Goal: Obtain resource: Download file/media

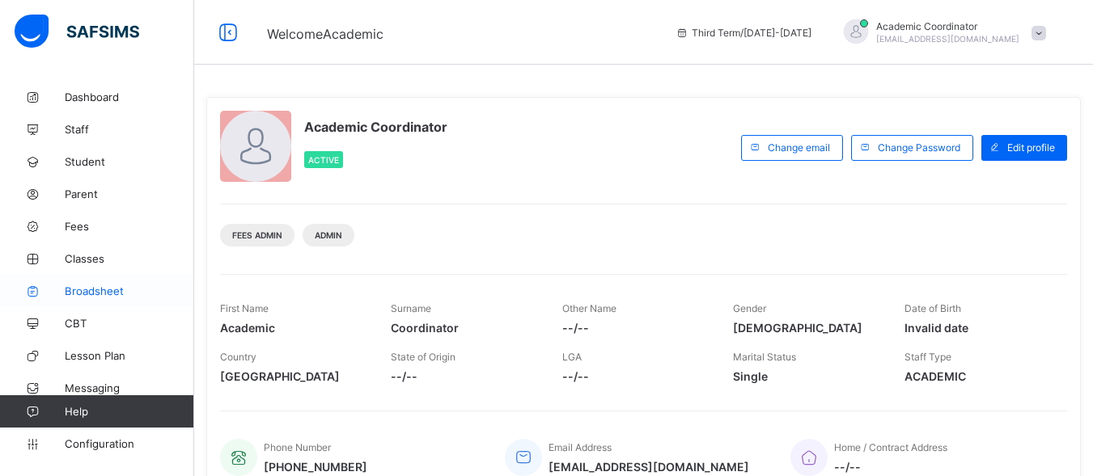
click at [102, 288] on span "Broadsheet" at bounding box center [129, 291] width 129 height 13
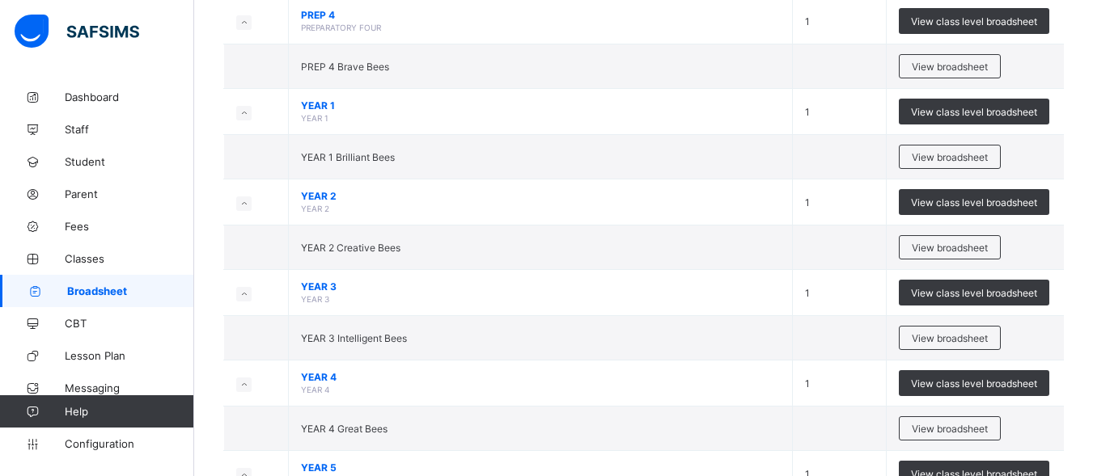
scroll to position [566, 0]
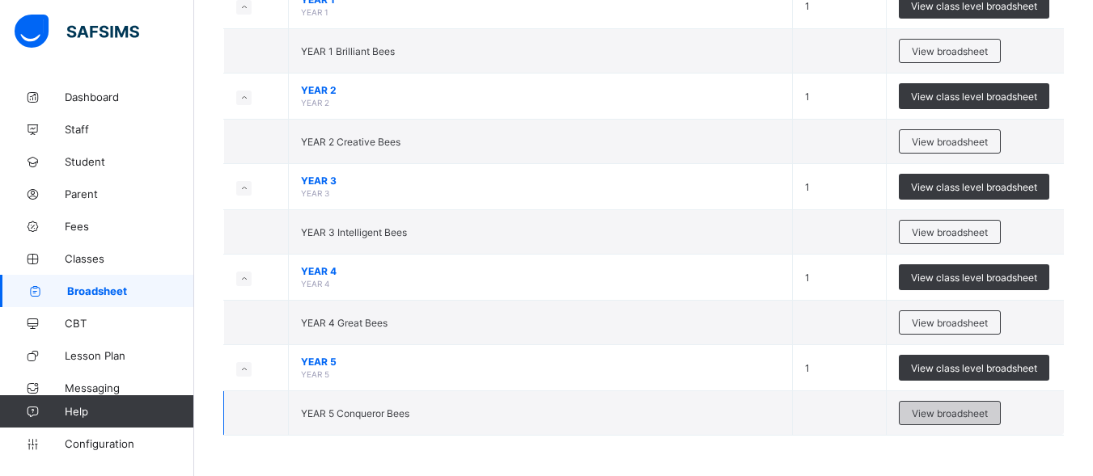
click at [955, 416] on span "View broadsheet" at bounding box center [950, 414] width 76 height 12
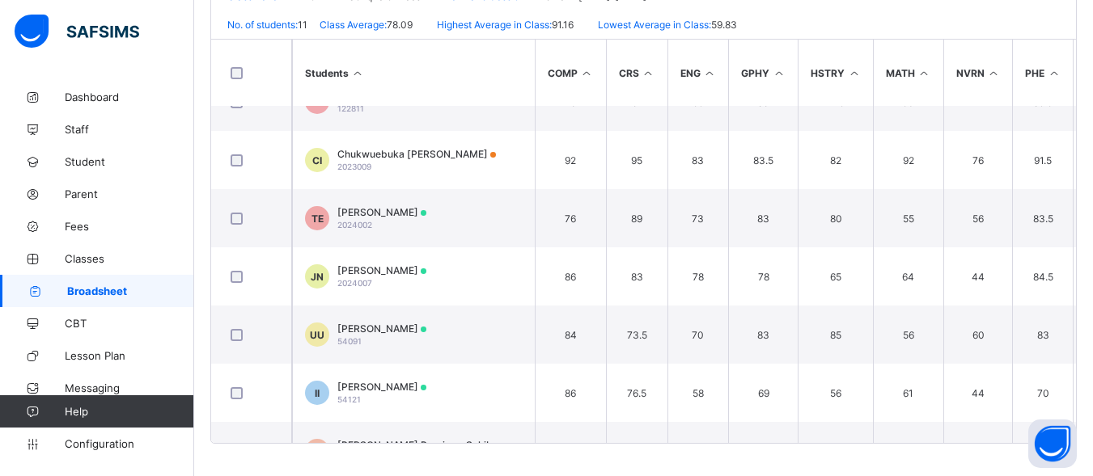
scroll to position [11, 0]
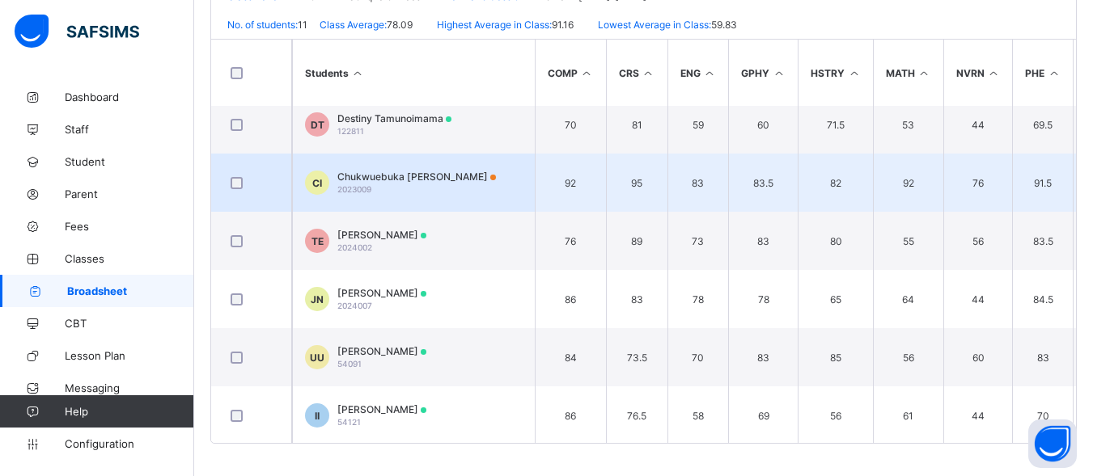
click at [449, 176] on span "Chukwuebuka Iheanacho" at bounding box center [416, 177] width 159 height 12
click at [0, 0] on div "Position /undefined Final Grade Total Score Final Average No. of Subjects No. i…" at bounding box center [0, 0] width 0 height 0
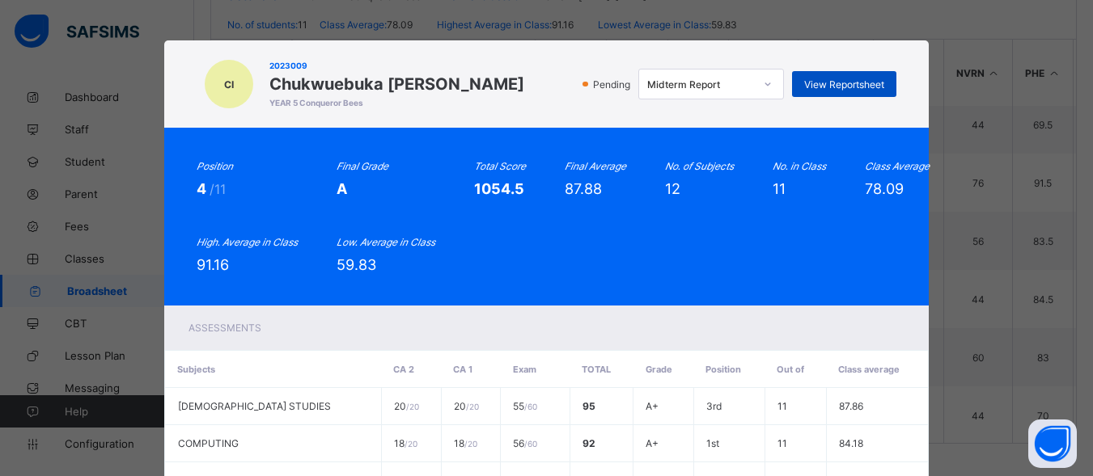
click at [849, 77] on div "View Reportsheet" at bounding box center [844, 84] width 104 height 26
click at [676, 78] on div "Midterm Report" at bounding box center [700, 84] width 107 height 12
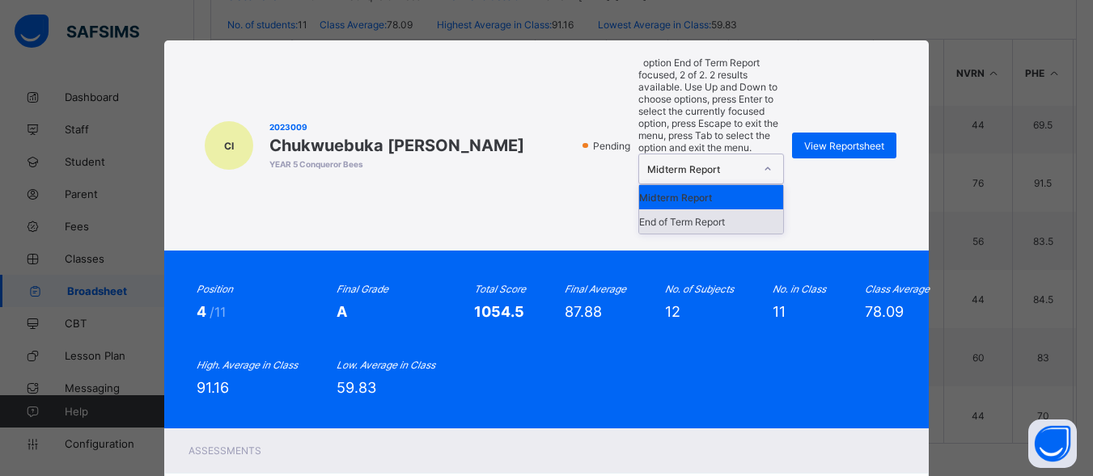
click at [669, 210] on div "End of Term Report" at bounding box center [711, 222] width 144 height 24
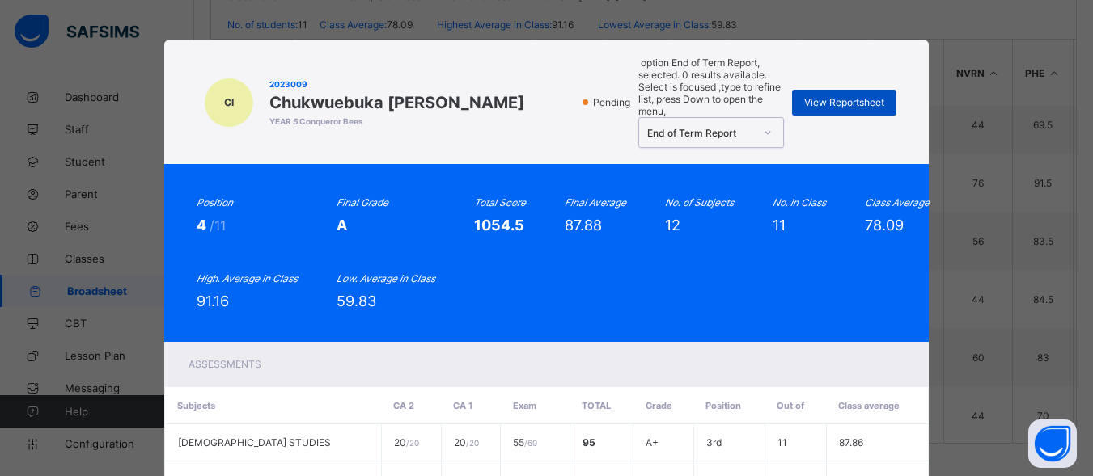
click at [811, 90] on div "View Reportsheet" at bounding box center [844, 103] width 104 height 26
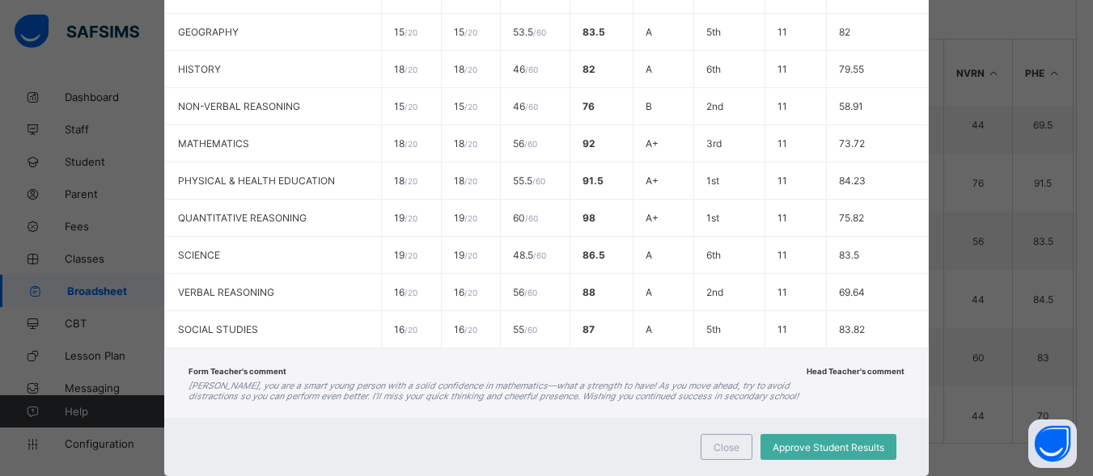
scroll to position [527, 0]
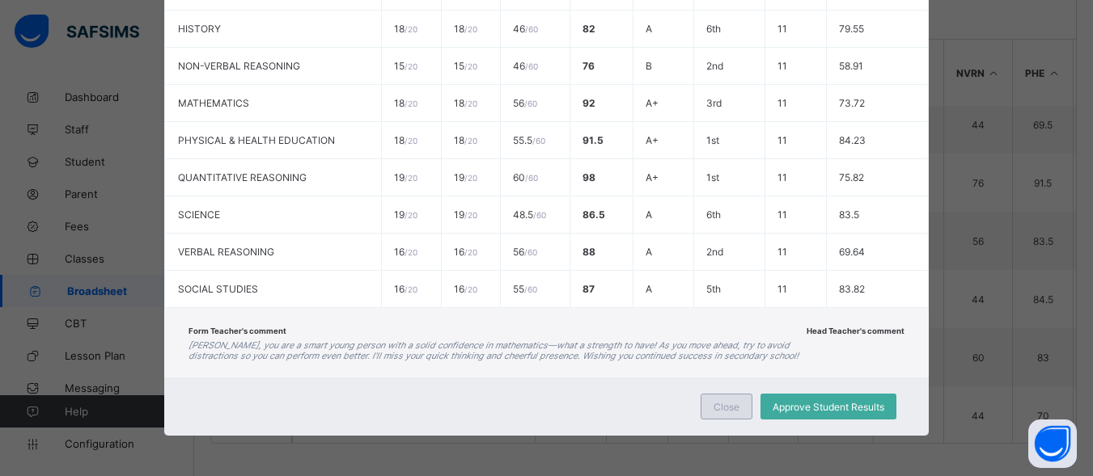
click at [715, 400] on div "Close" at bounding box center [727, 407] width 52 height 26
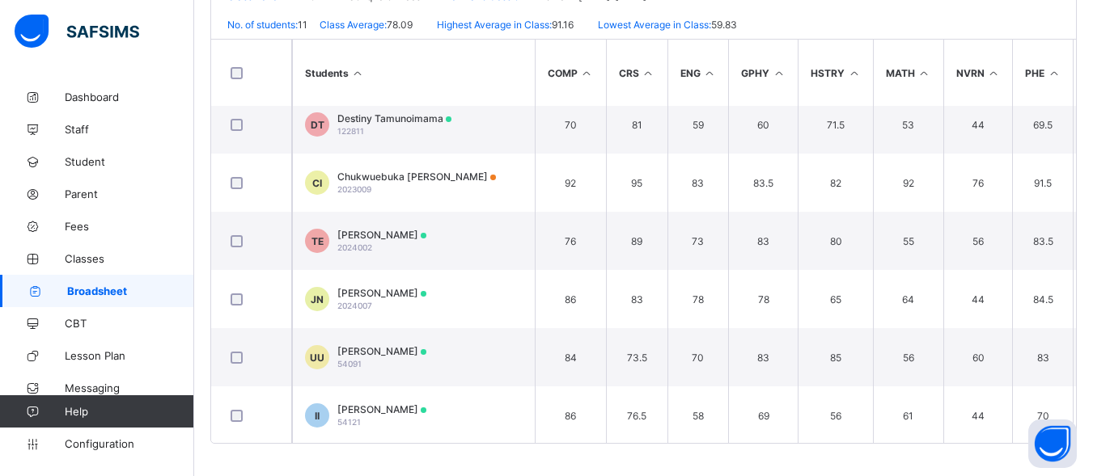
click at [89, 286] on span "Broadsheet" at bounding box center [130, 291] width 127 height 13
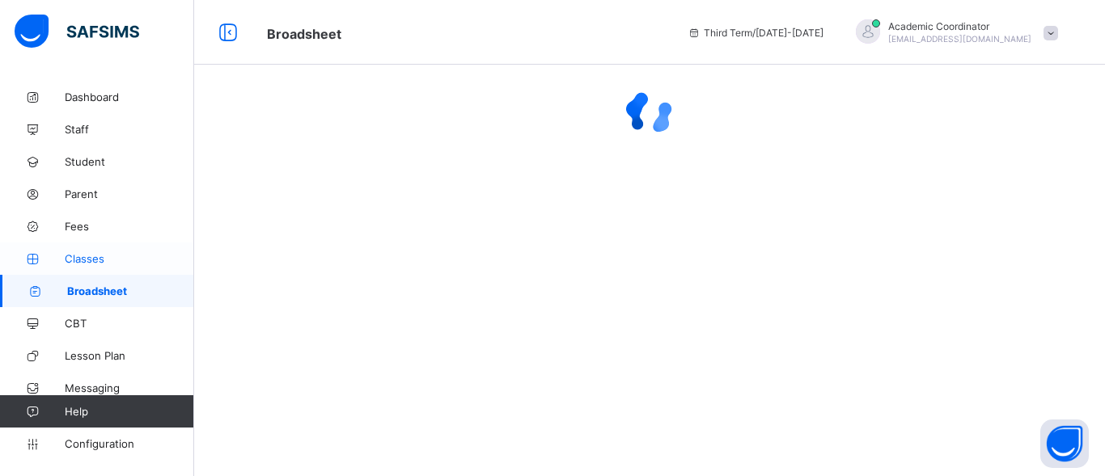
click at [83, 260] on span "Classes" at bounding box center [129, 258] width 129 height 13
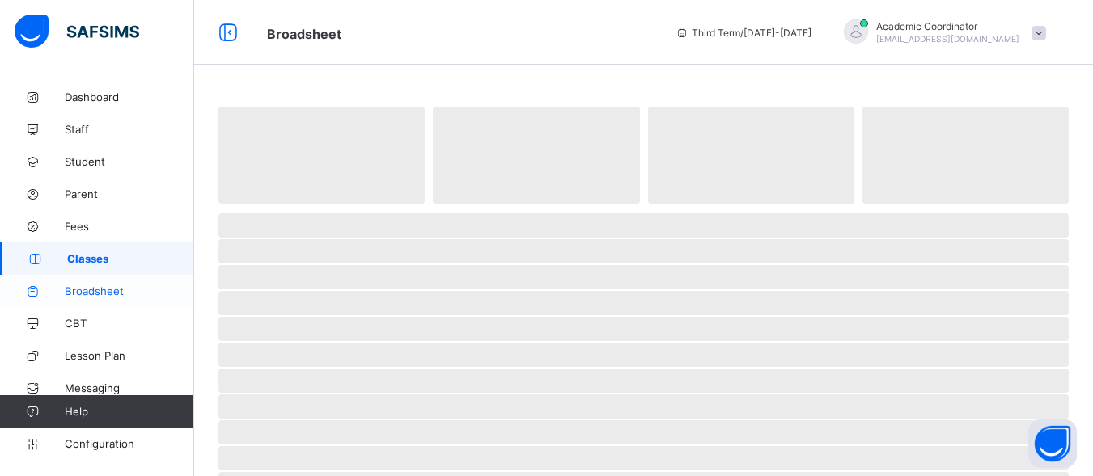
click at [87, 290] on span "Broadsheet" at bounding box center [129, 291] width 129 height 13
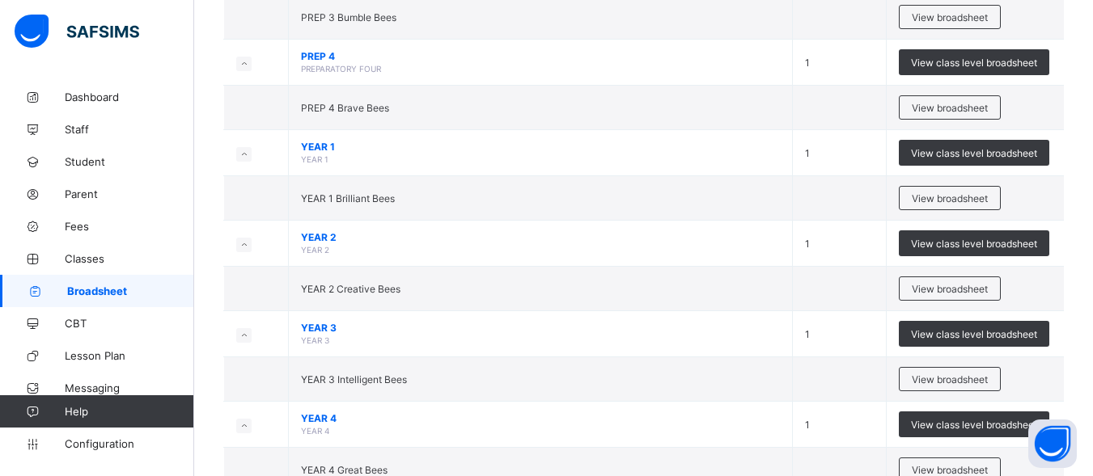
scroll to position [421, 0]
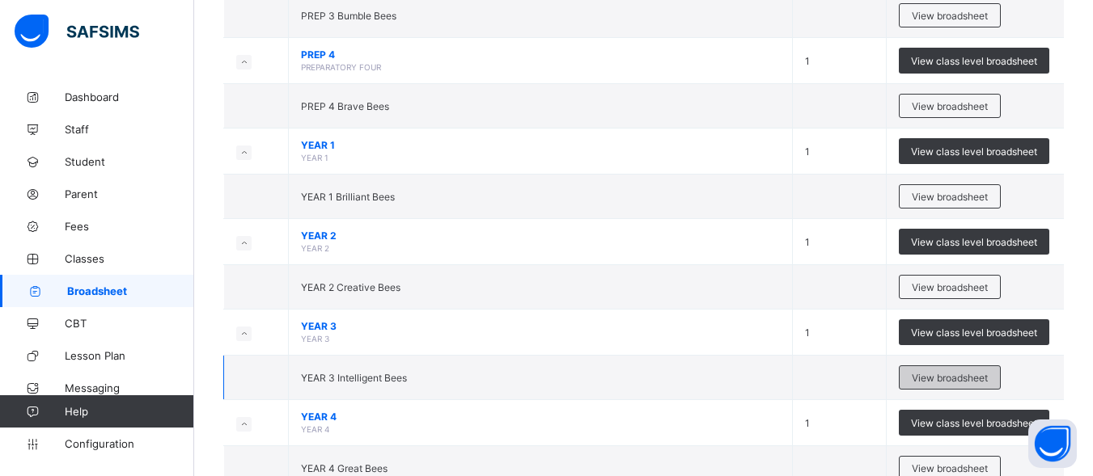
click at [964, 375] on span "View broadsheet" at bounding box center [950, 378] width 76 height 12
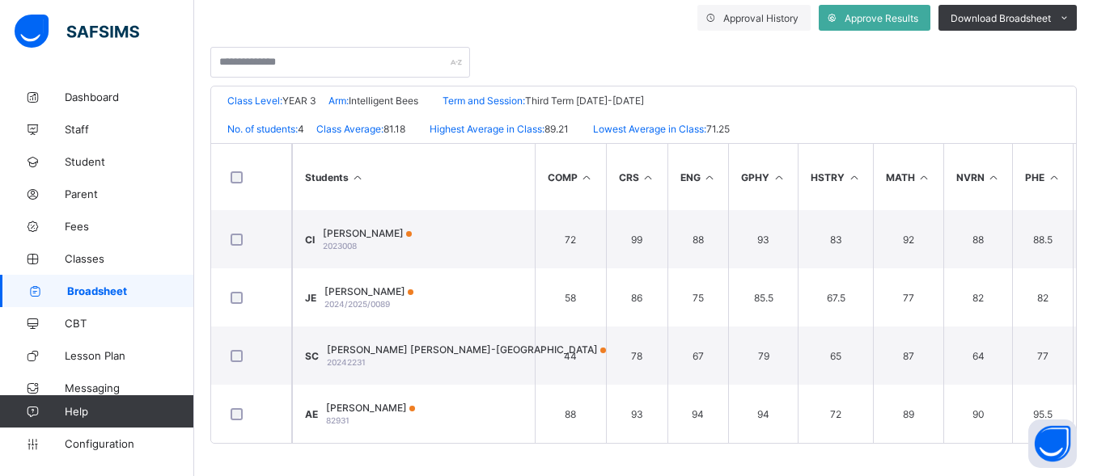
scroll to position [300, 0]
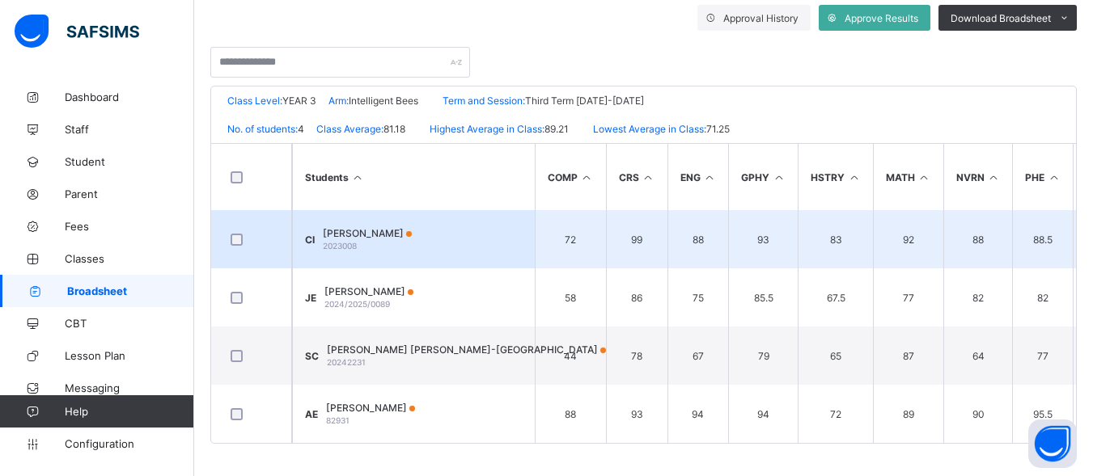
click at [264, 238] on div at bounding box center [251, 240] width 48 height 12
click at [315, 234] on span "CI" at bounding box center [310, 240] width 10 height 12
click at [0, 0] on div "Position /undefined Final Grade Total Score Final Average No. of Subjects No. i…" at bounding box center [0, 0] width 0 height 0
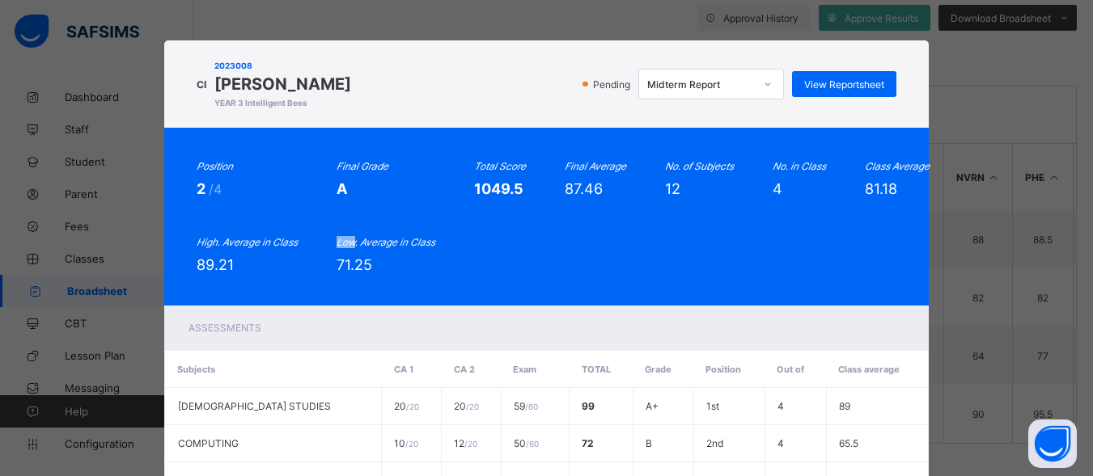
click at [754, 93] on div at bounding box center [768, 84] width 28 height 26
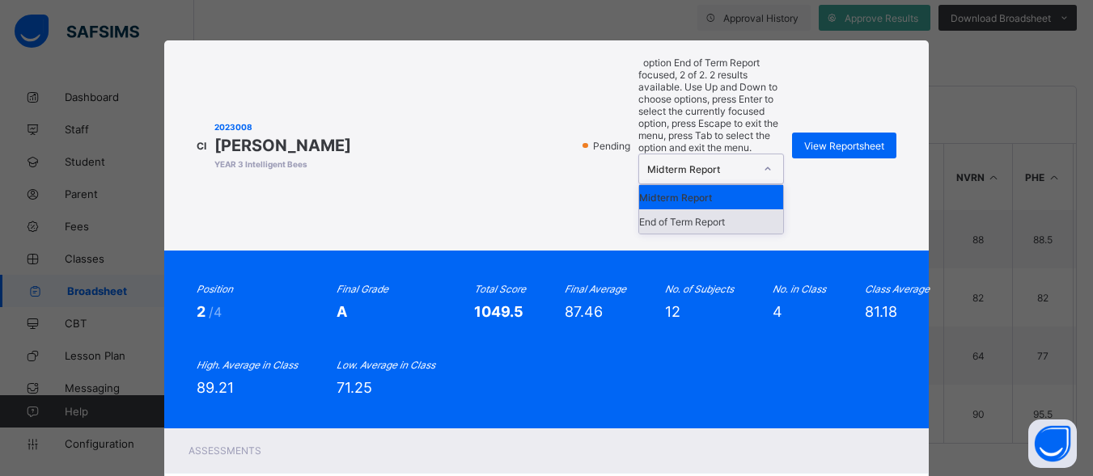
click at [735, 210] on div "End of Term Report" at bounding box center [711, 222] width 144 height 24
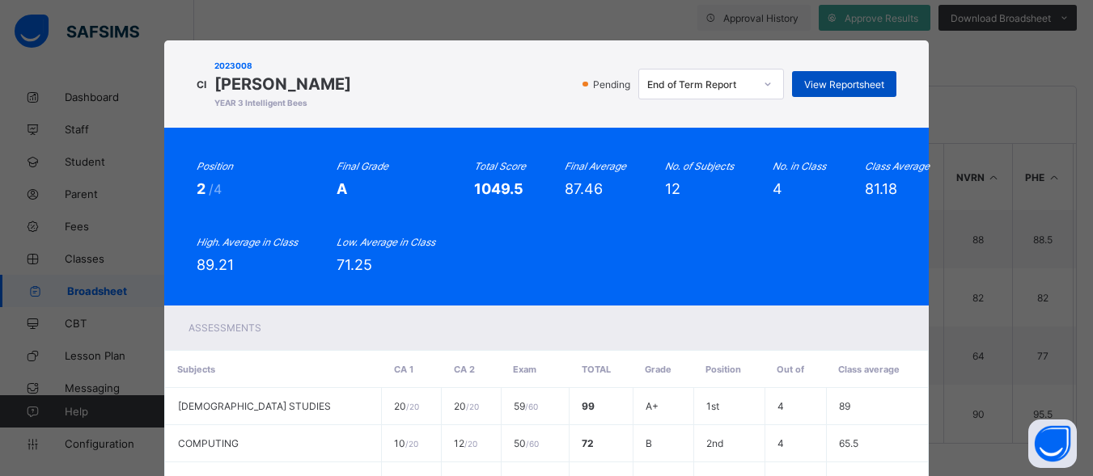
click at [832, 73] on div "View Reportsheet" at bounding box center [844, 84] width 104 height 26
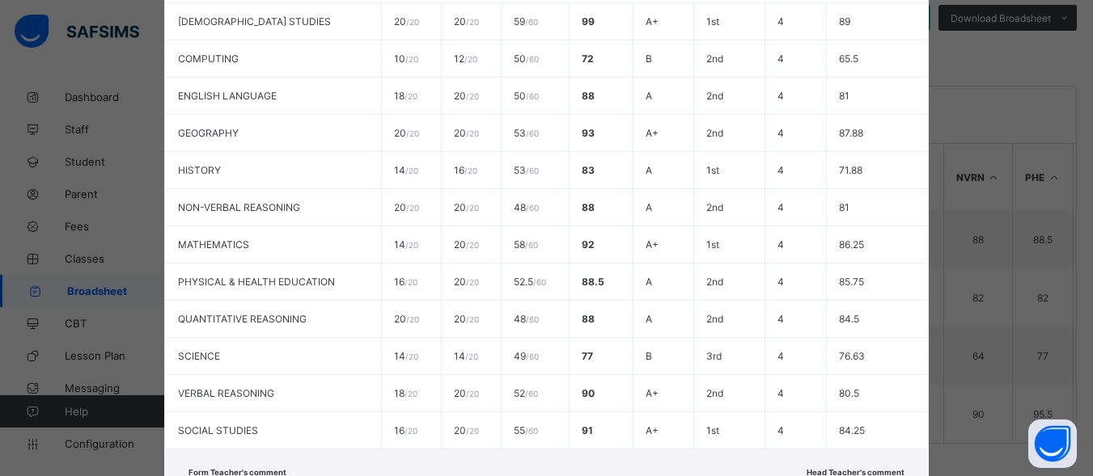
scroll to position [537, 0]
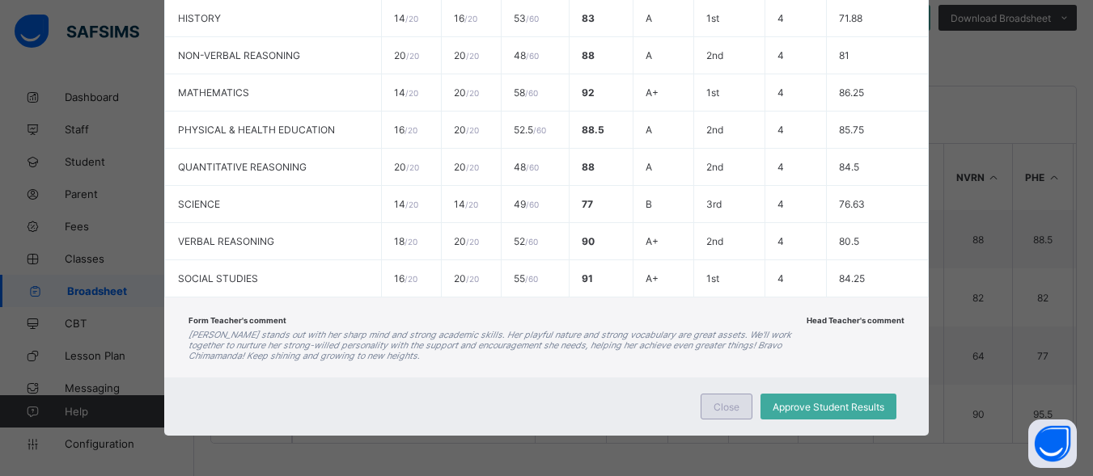
click at [717, 406] on span "Close" at bounding box center [726, 407] width 26 height 12
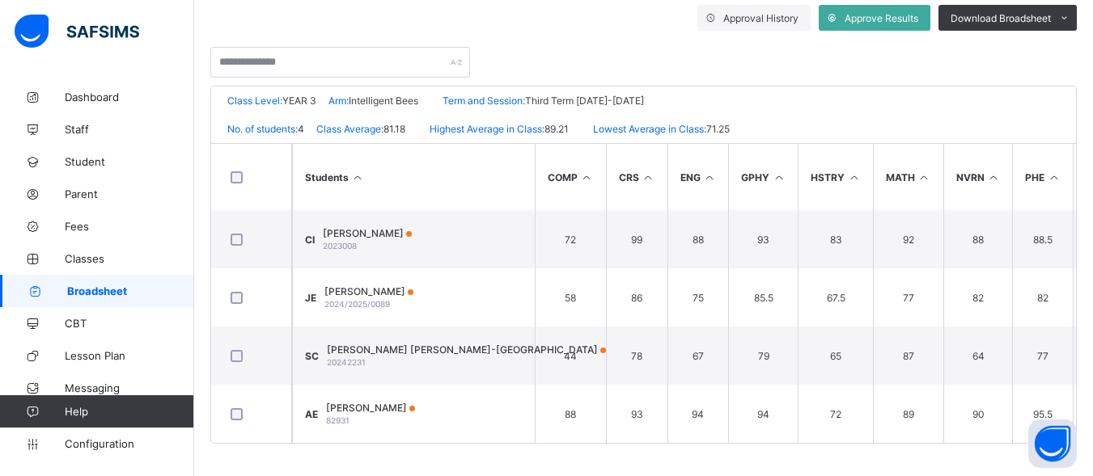
click at [100, 295] on span "Broadsheet" at bounding box center [130, 291] width 127 height 13
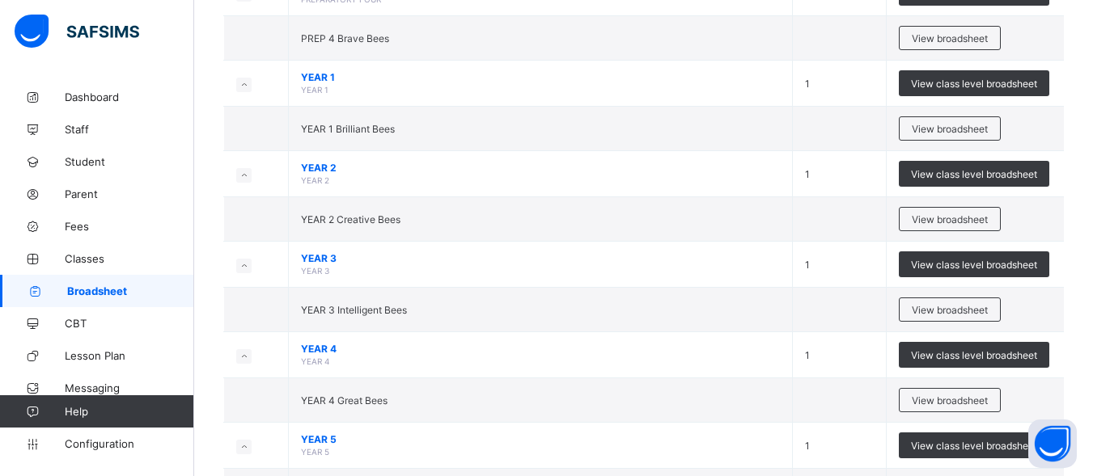
scroll to position [480, 0]
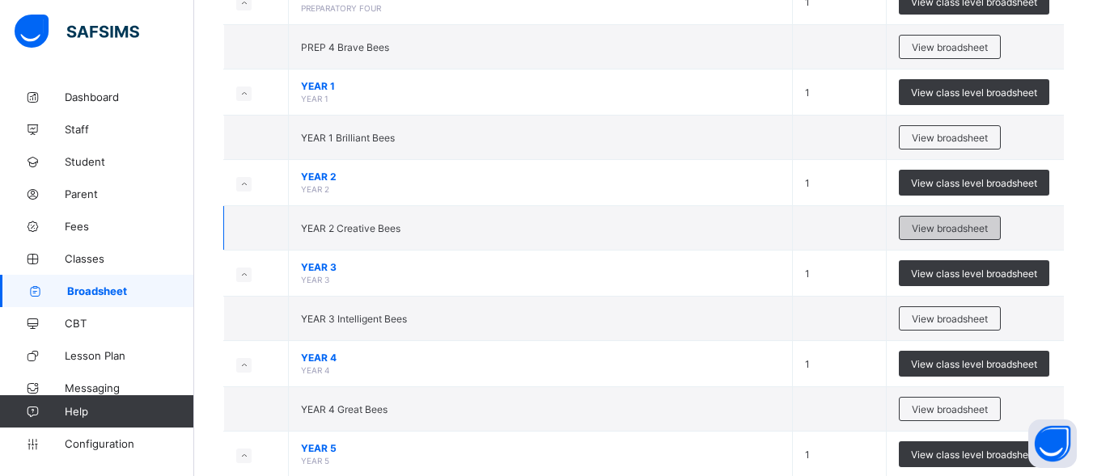
click at [925, 225] on span "View broadsheet" at bounding box center [950, 228] width 76 height 12
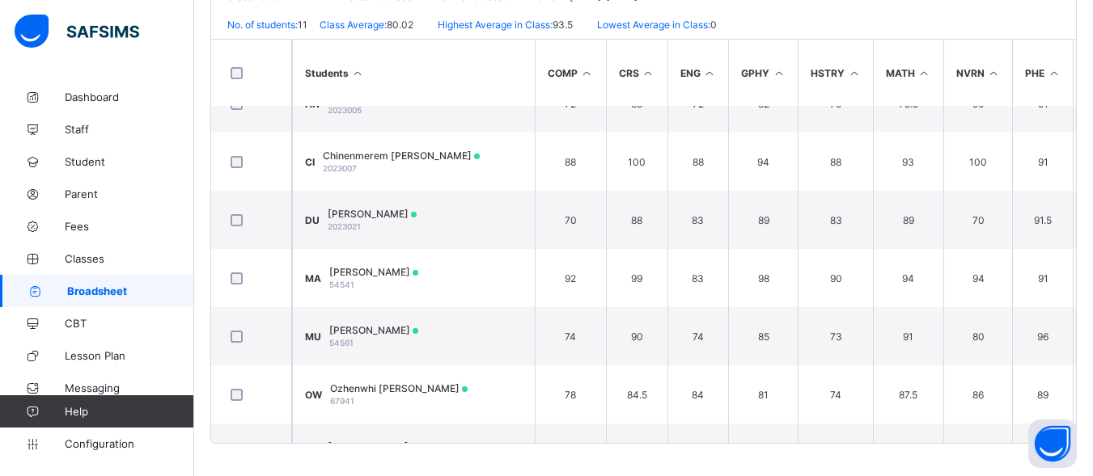
scroll to position [146, 0]
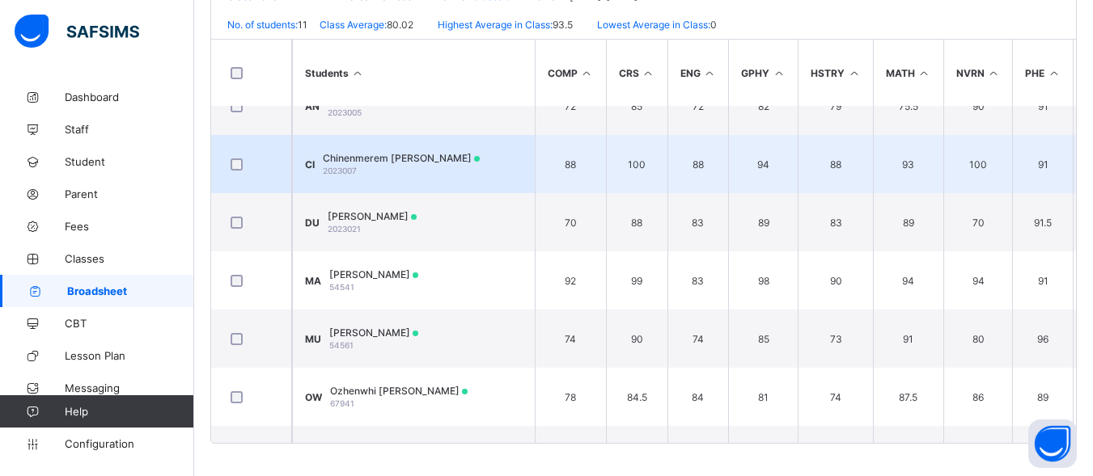
click at [388, 158] on span "Chinenmerem Iheanacho" at bounding box center [401, 158] width 157 height 12
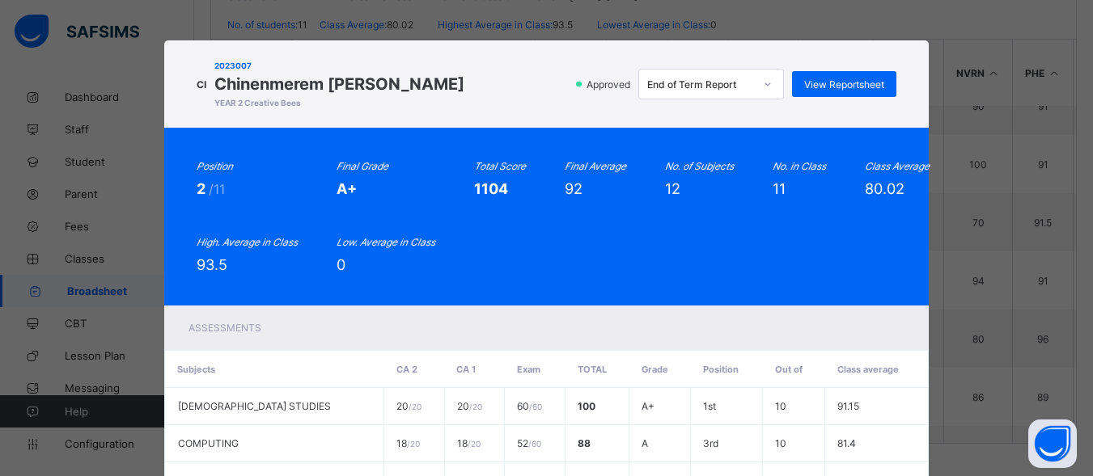
click at [734, 74] on div "End of Term Report" at bounding box center [695, 84] width 113 height 23
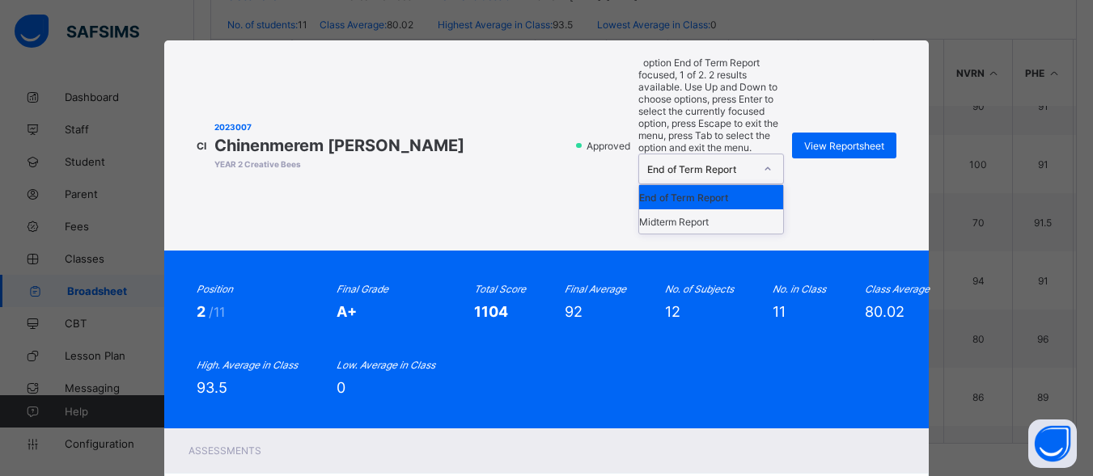
click at [721, 185] on div "End of Term Report" at bounding box center [711, 197] width 144 height 24
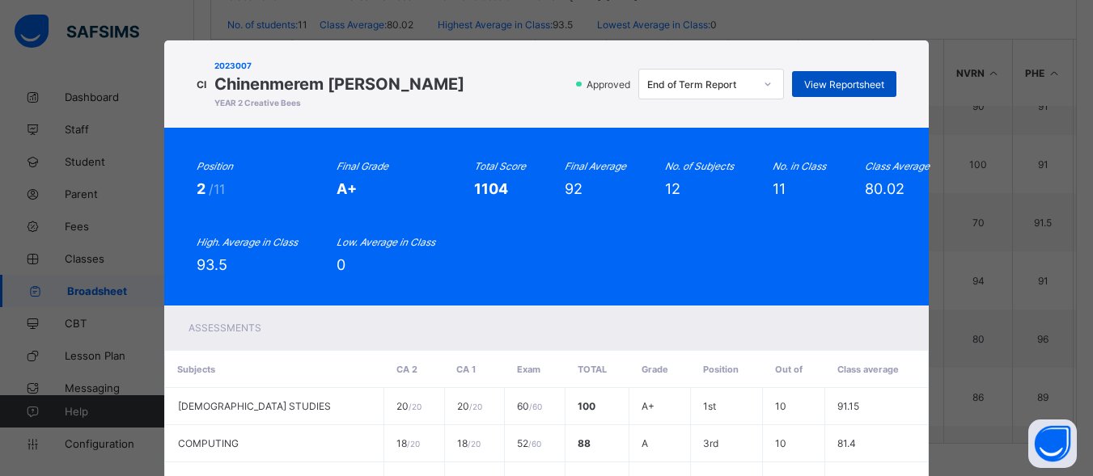
click at [831, 89] on span "View Reportsheet" at bounding box center [844, 84] width 80 height 12
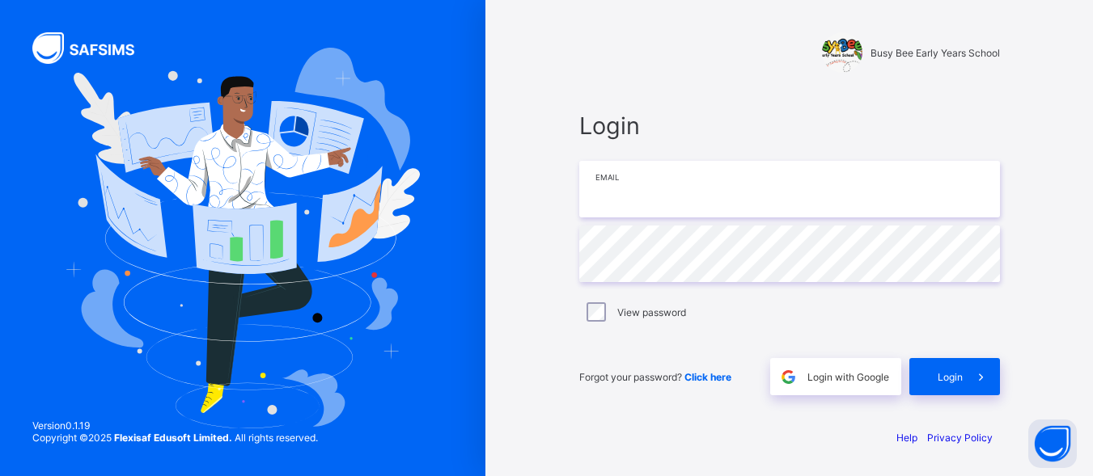
type input "**********"
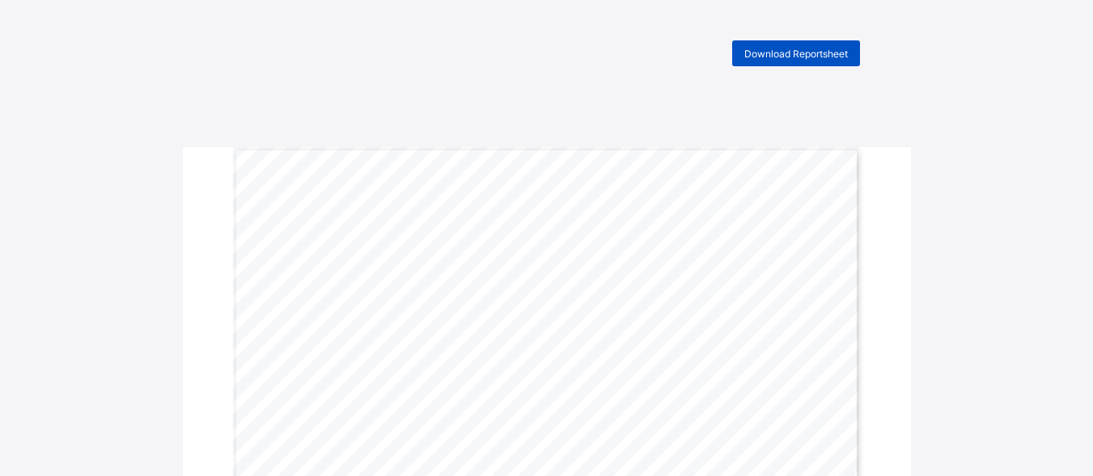
click at [778, 46] on div "Download Reportsheet" at bounding box center [796, 53] width 128 height 26
click at [810, 51] on span "Download Reportsheet" at bounding box center [796, 54] width 104 height 12
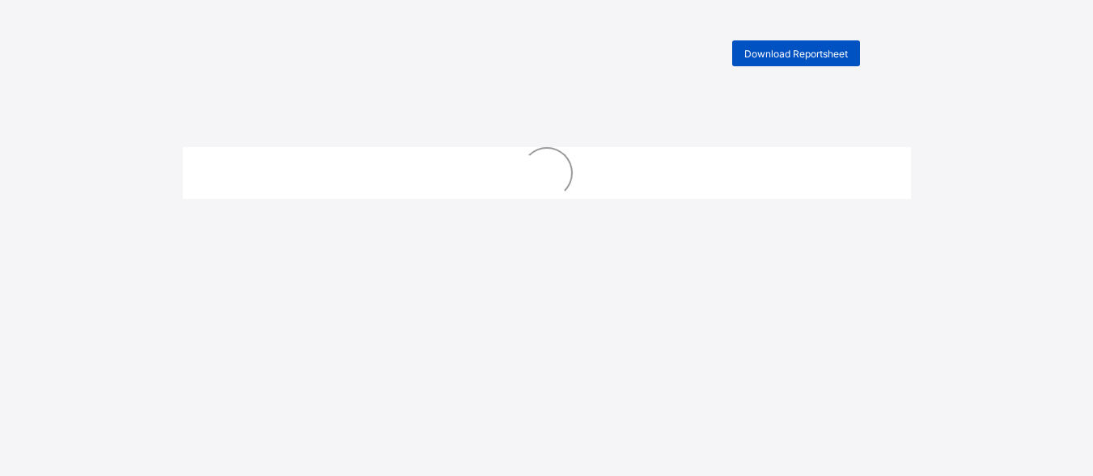
click at [785, 44] on div "Download Reportsheet" at bounding box center [796, 53] width 128 height 26
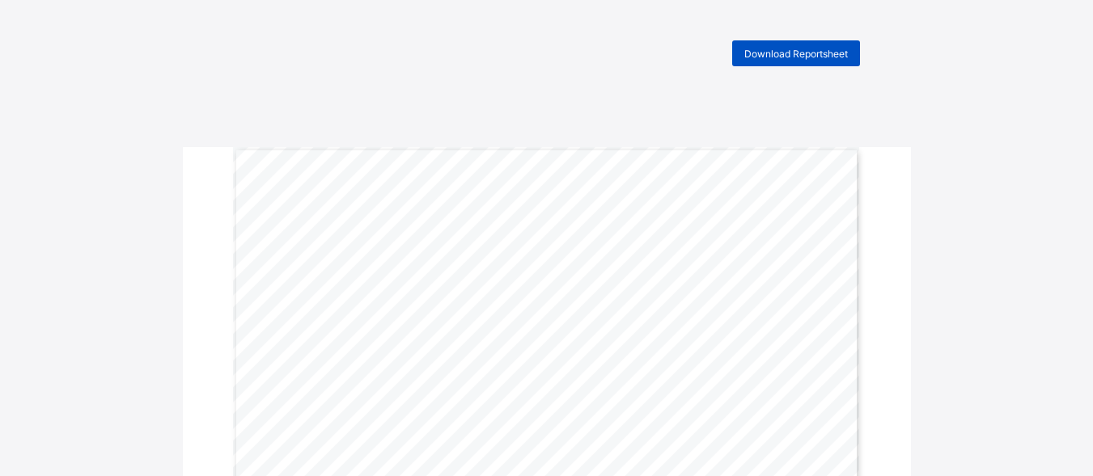
click at [782, 51] on span "Download Reportsheet" at bounding box center [796, 54] width 104 height 12
